Goal: Task Accomplishment & Management: Manage account settings

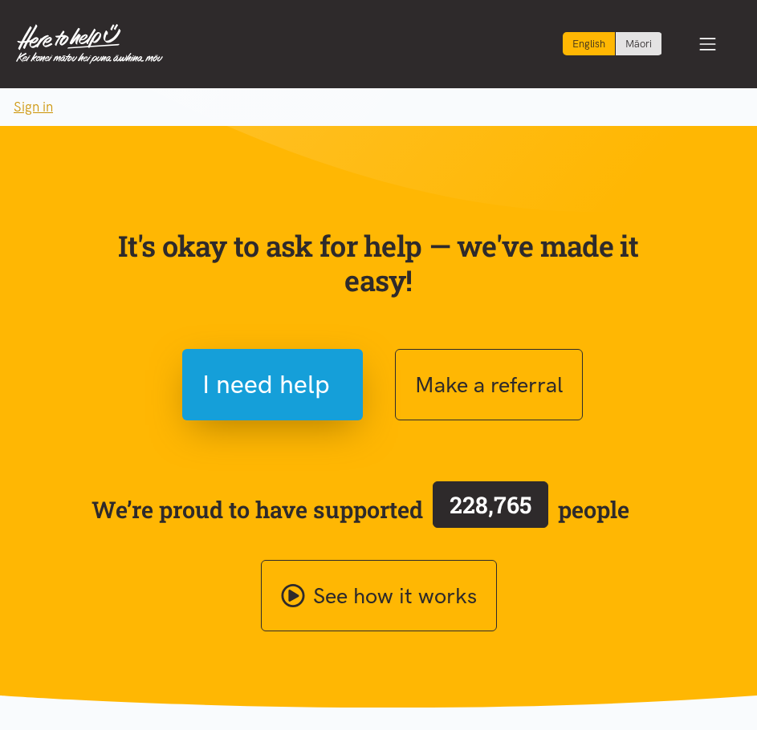
click at [38, 104] on button "Sign in" at bounding box center [33, 107] width 67 height 38
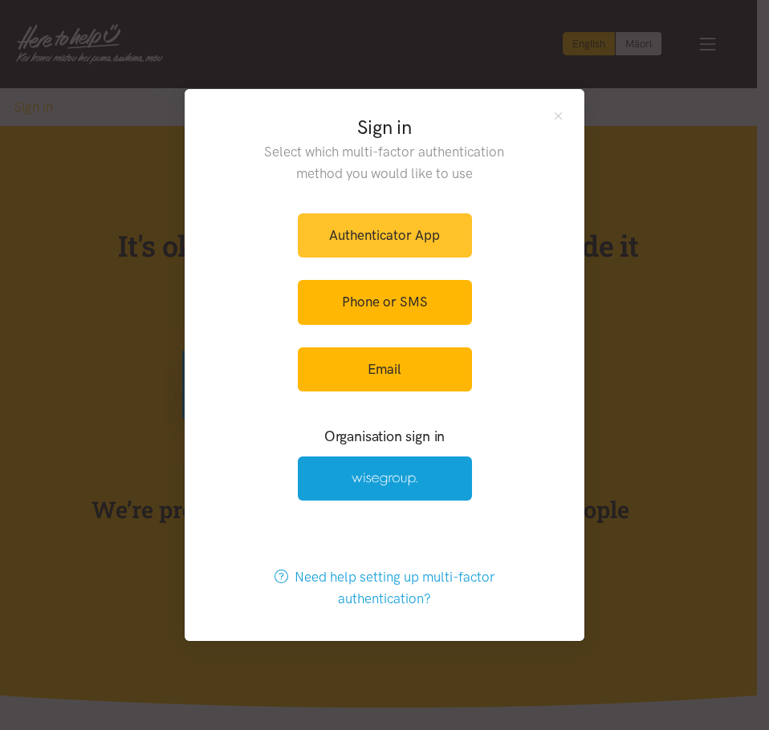
click at [391, 238] on link "Authenticator App" at bounding box center [385, 235] width 174 height 44
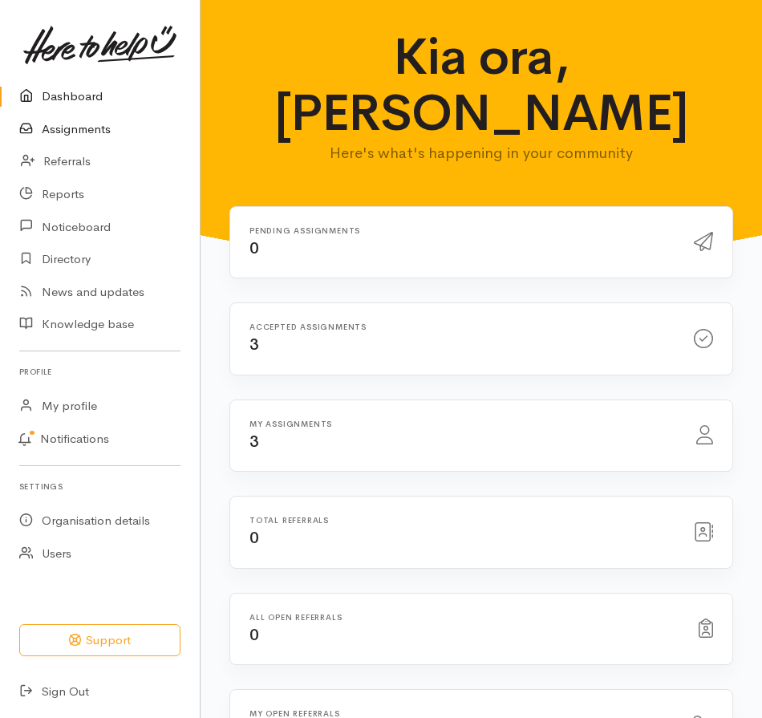
click at [103, 125] on link "Assignments" at bounding box center [100, 129] width 200 height 33
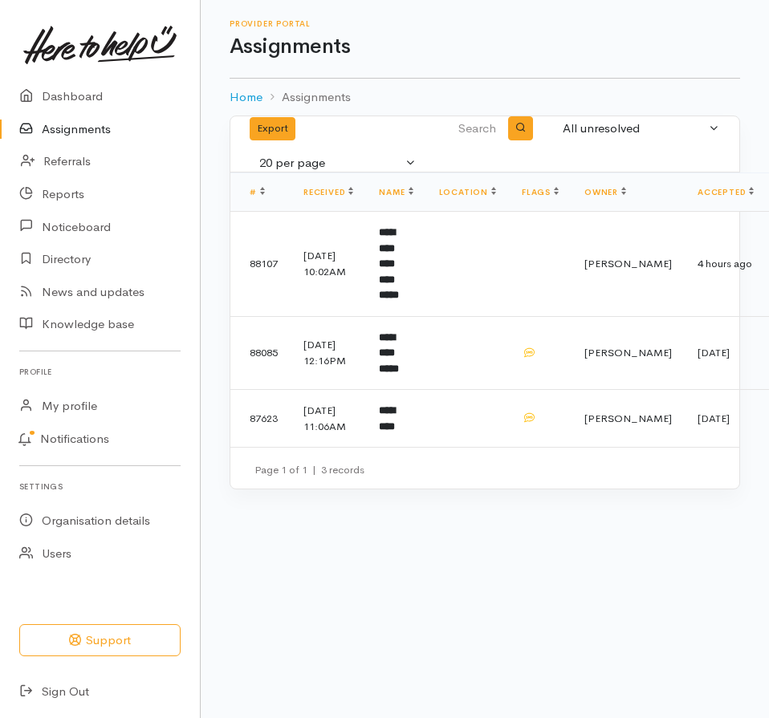
click at [469, 50] on h1 "Assignments" at bounding box center [484, 46] width 510 height 23
click at [495, 412] on td at bounding box center [467, 419] width 83 height 58
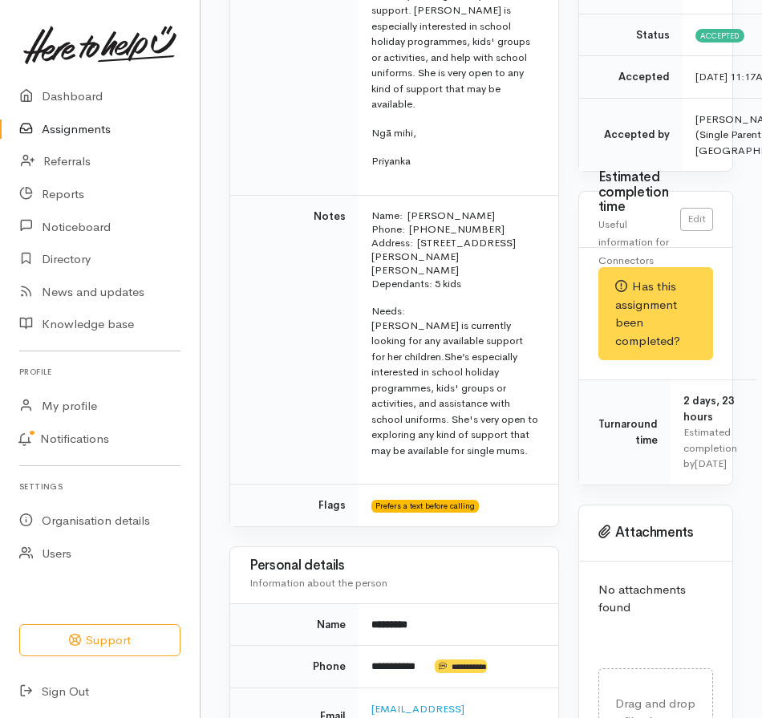
scroll to position [401, 0]
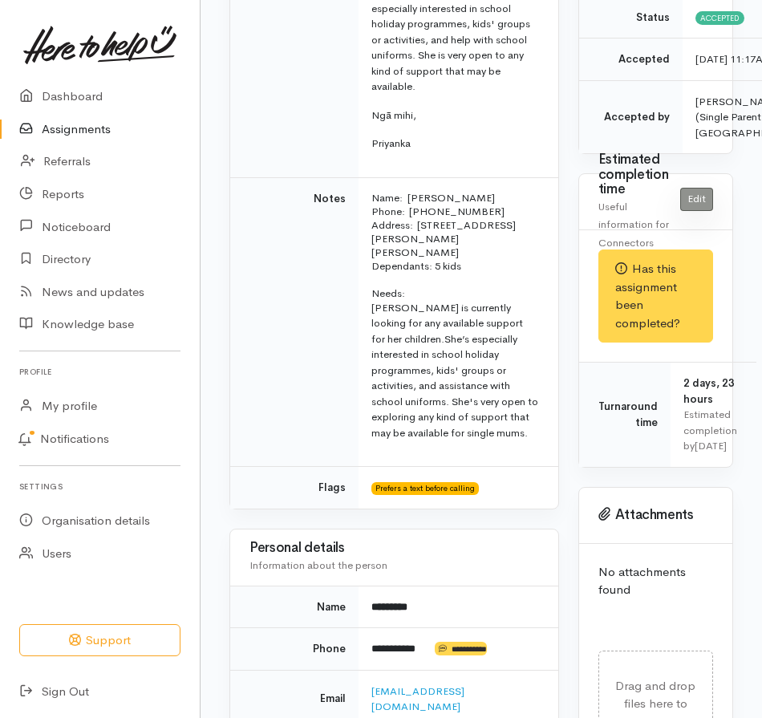
click at [697, 211] on link "Edit" at bounding box center [696, 199] width 33 height 23
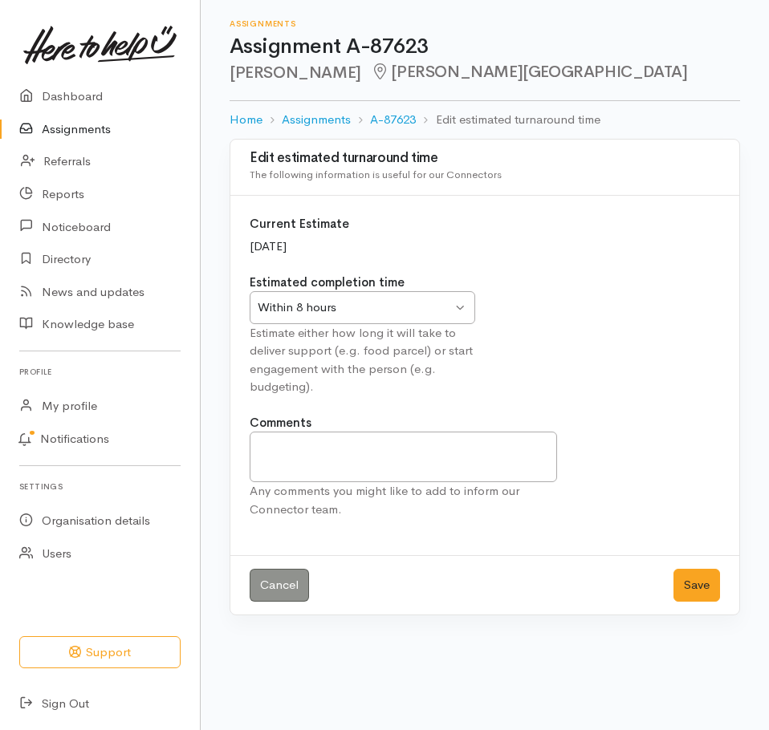
click at [457, 304] on div "Within 8 hours Within 8 hours" at bounding box center [362, 307] width 225 height 33
click at [298, 465] on textarea "Comments" at bounding box center [403, 457] width 307 height 51
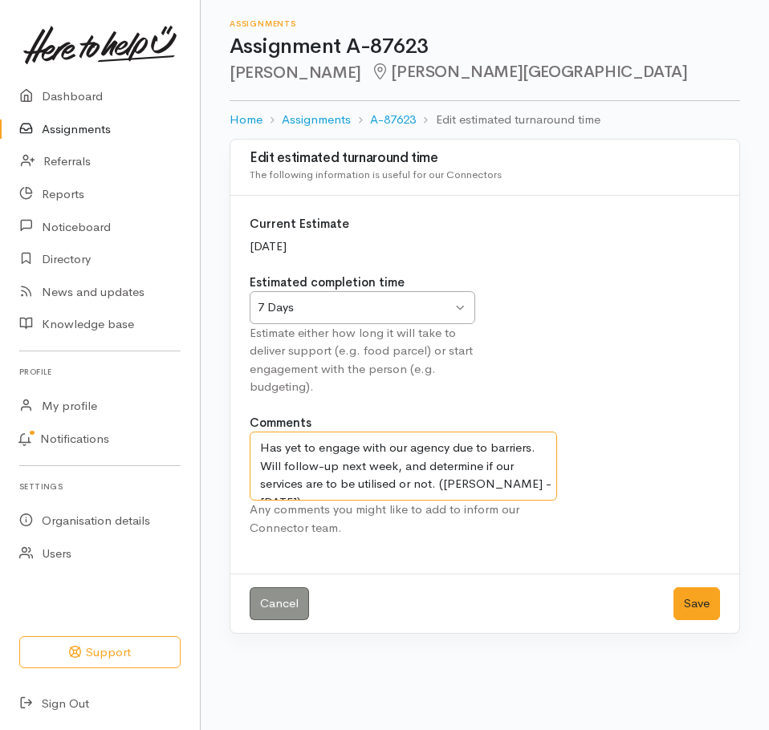
click at [447, 449] on textarea "Has yet to engage with our agency due to barriers. Will follow-up next week, an…" at bounding box center [403, 466] width 307 height 69
type textarea "Has yet to engage with our agency, due to barriers. Will follow-up next week, a…"
click at [704, 605] on button "Save" at bounding box center [696, 603] width 47 height 33
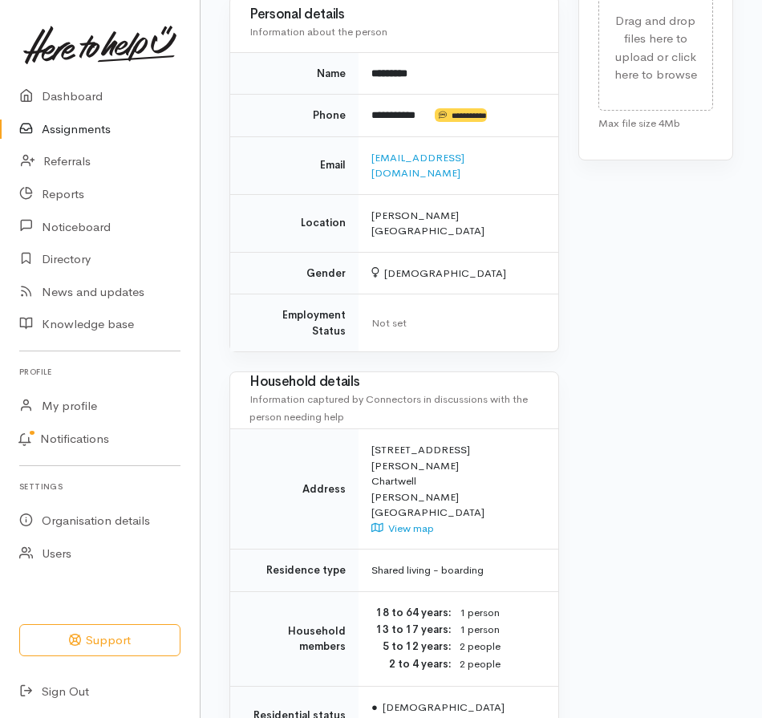
scroll to position [1043, 0]
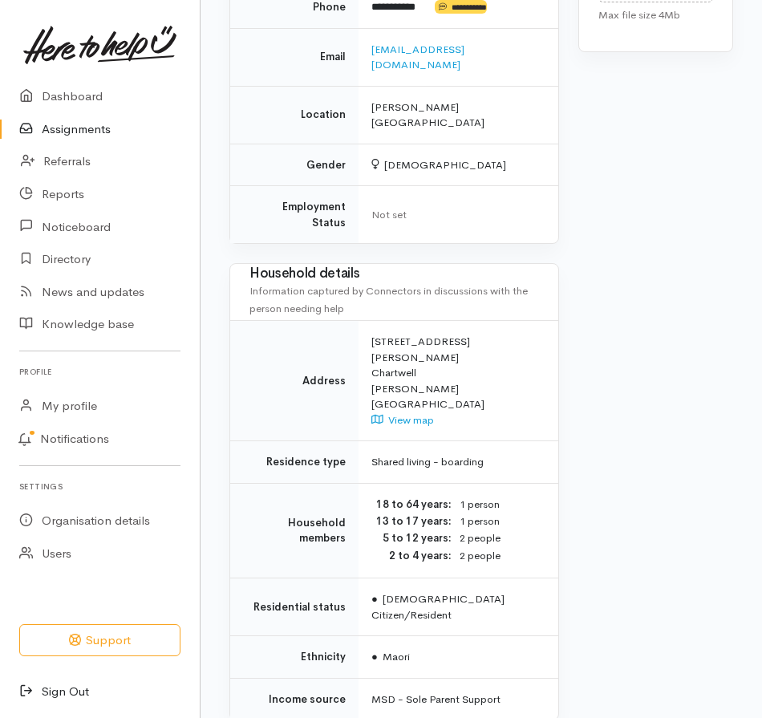
click at [71, 692] on link "Sign Out" at bounding box center [100, 692] width 200 height 33
